Goal: Task Accomplishment & Management: Use online tool/utility

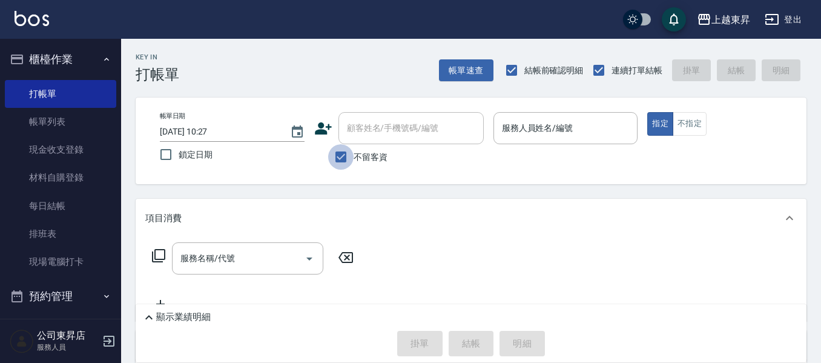
click at [343, 156] on input "不留客資" at bounding box center [340, 156] width 25 height 25
checkbox input "false"
click at [361, 112] on div "顧客姓名/手機號碼/編號" at bounding box center [410, 128] width 145 height 32
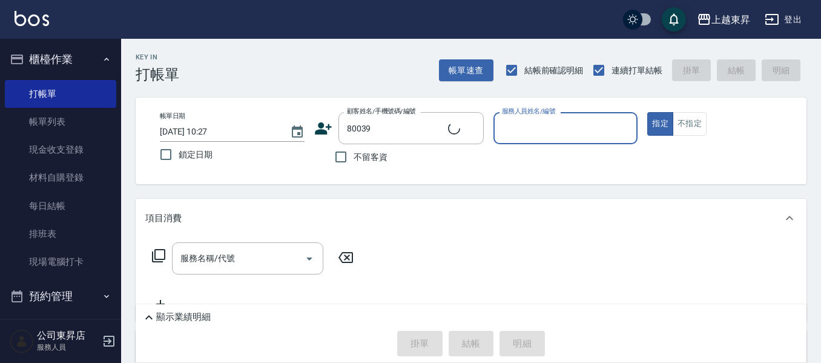
type input "[PERSON_NAME]/0921116449/80039"
type input "江世玉-08"
click at [194, 254] on div "服務名稱/代號 服務名稱/代號" at bounding box center [247, 258] width 151 height 32
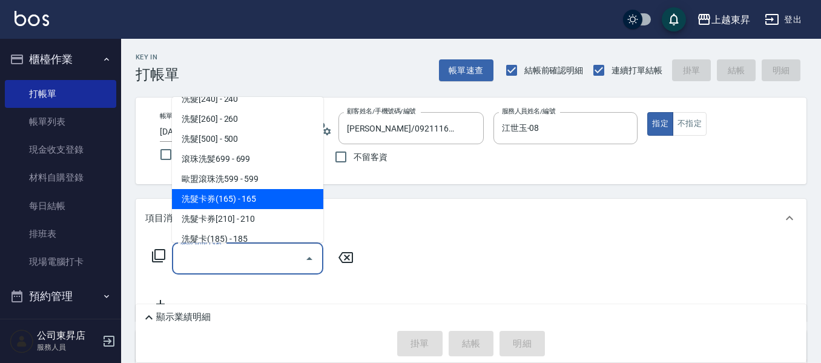
scroll to position [242, 0]
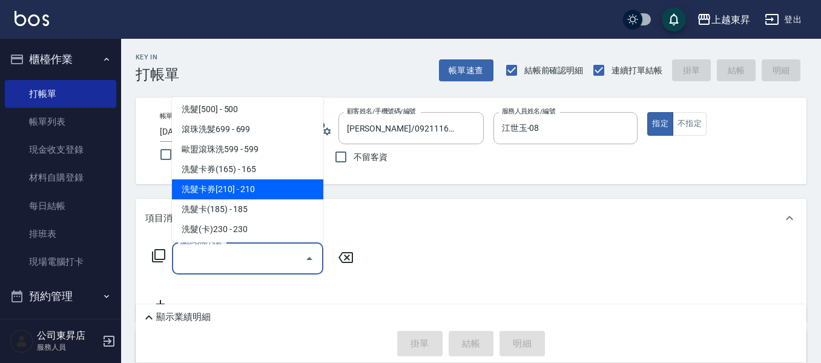
click at [257, 189] on span "洗髮卡券[210] - 210" at bounding box center [247, 189] width 151 height 20
type input "洗髮卡券[210](222)"
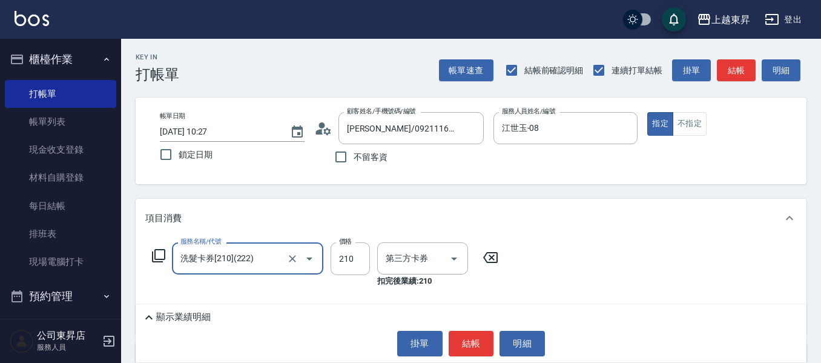
type input "舊有卡券"
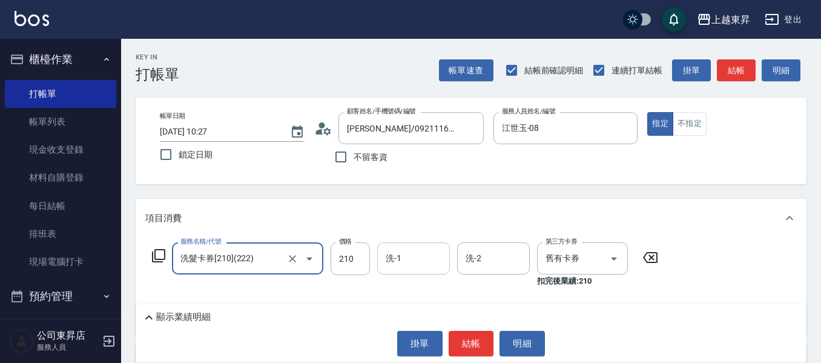
click at [412, 268] on input "洗-1" at bounding box center [414, 258] width 62 height 21
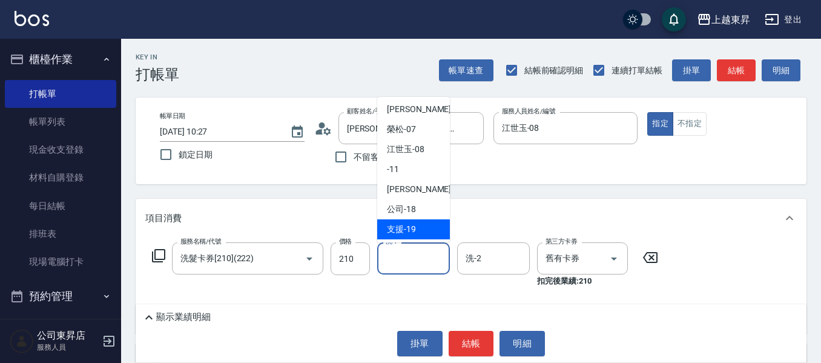
scroll to position [121, 0]
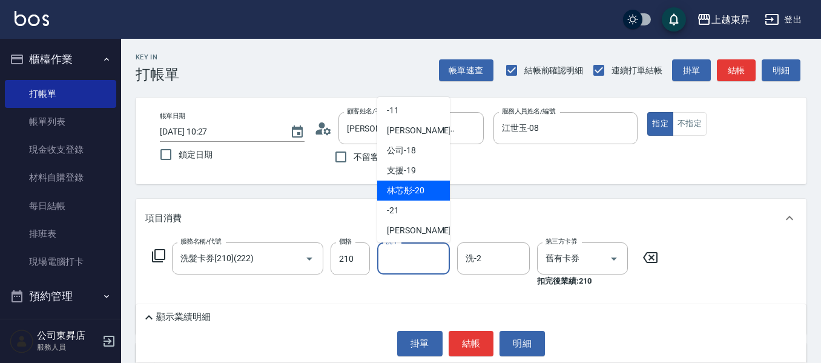
click at [403, 190] on span "林芯彤 -20" at bounding box center [406, 190] width 38 height 13
type input "林芯彤-20"
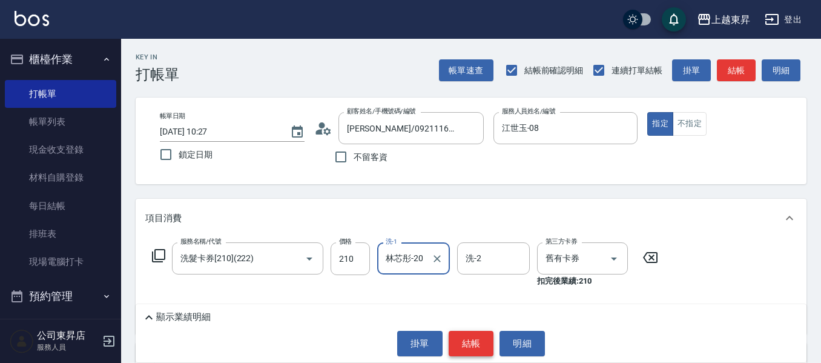
click at [459, 335] on button "結帳" at bounding box center [471, 343] width 45 height 25
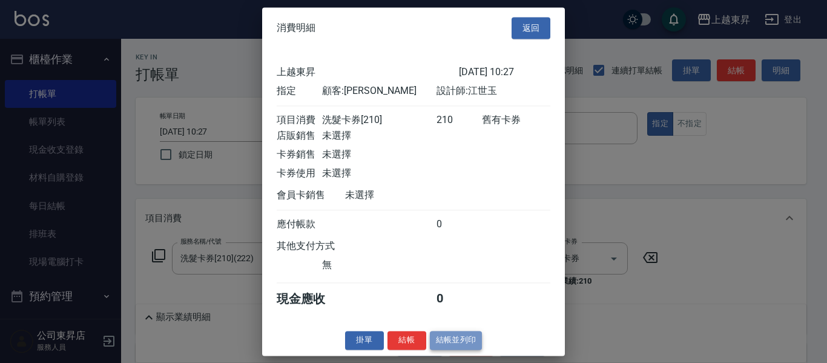
click at [447, 349] on button "結帳並列印" at bounding box center [456, 340] width 53 height 19
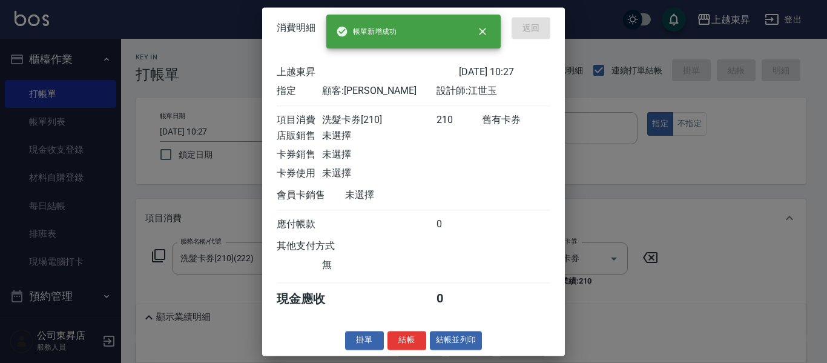
type input "[DATE] 12:39"
